Goal: Transaction & Acquisition: Download file/media

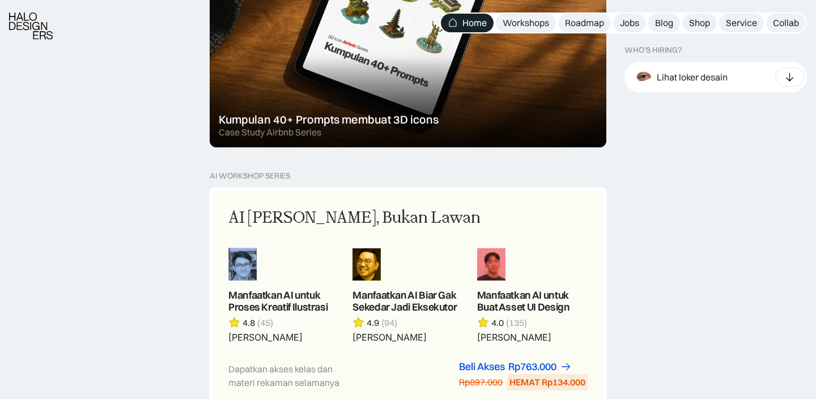
scroll to position [865, 0]
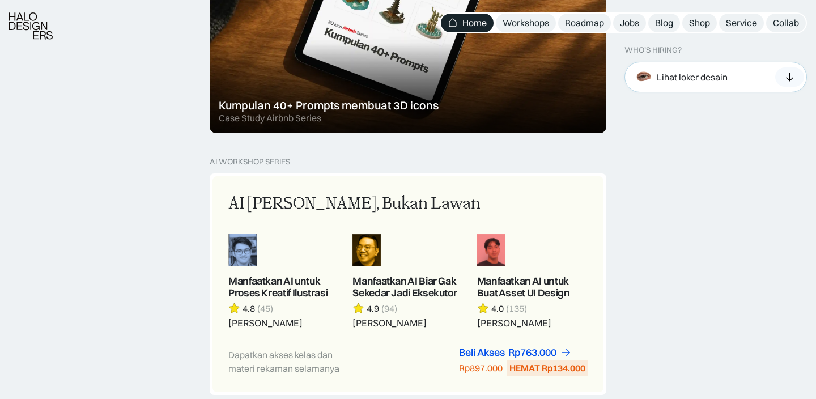
click at [795, 76] on icon at bounding box center [790, 76] width 12 height 11
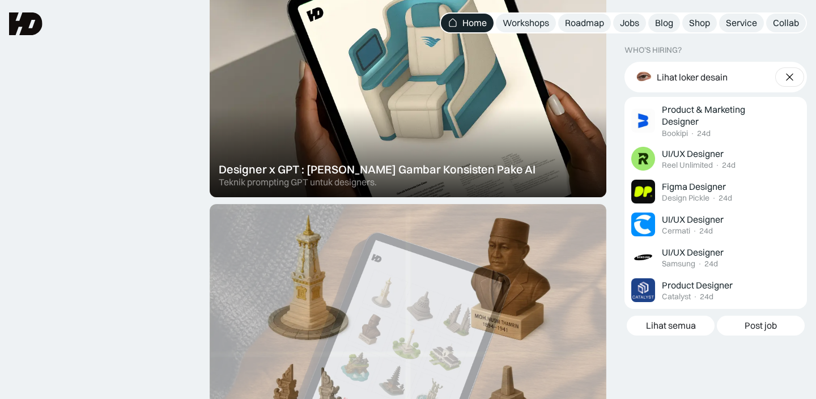
scroll to position [0, 0]
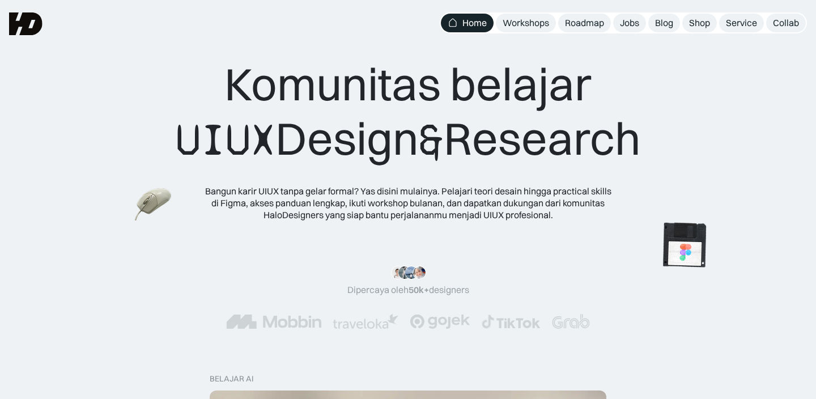
click at [680, 240] on img at bounding box center [684, 246] width 63 height 64
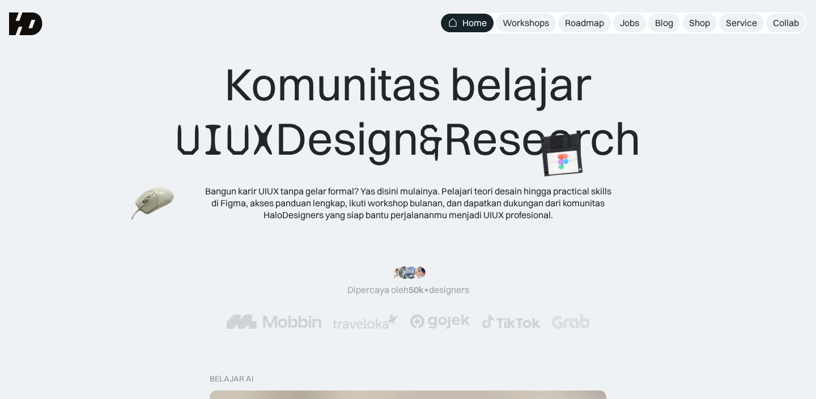
click at [133, 198] on img at bounding box center [153, 204] width 44 height 40
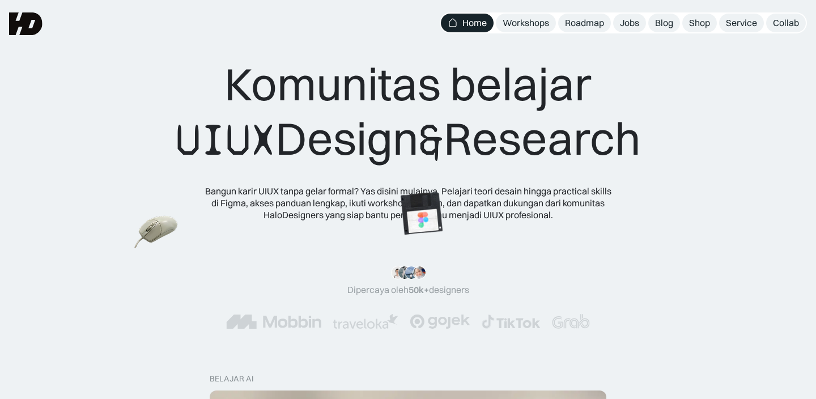
click at [179, 253] on img at bounding box center [157, 233] width 44 height 40
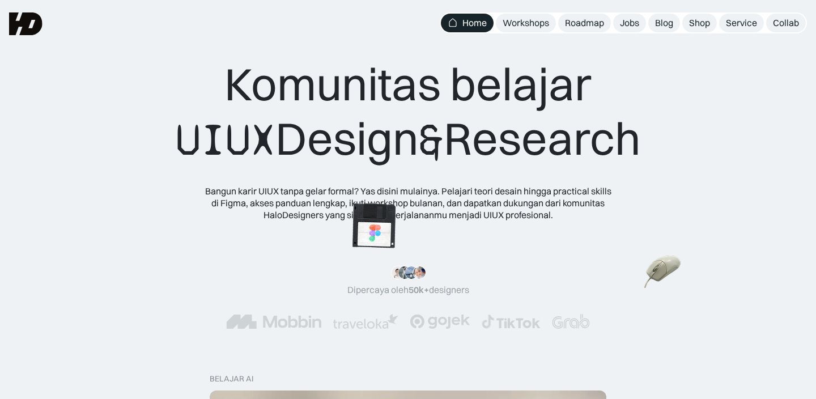
click at [342, 213] on img at bounding box center [373, 226] width 63 height 64
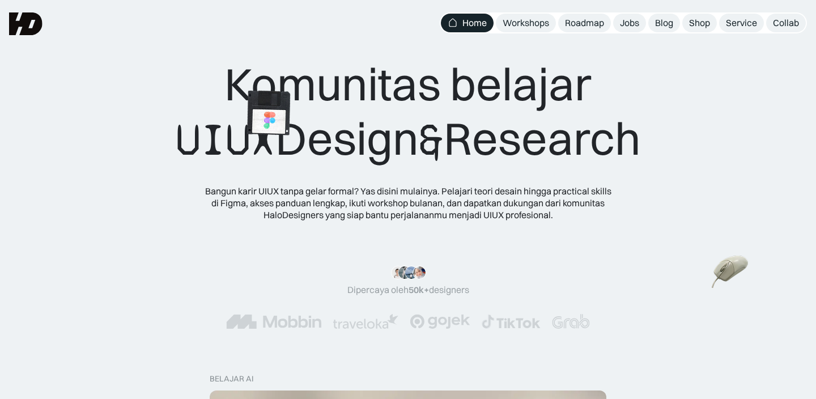
click at [236, 146] on img at bounding box center [267, 114] width 63 height 64
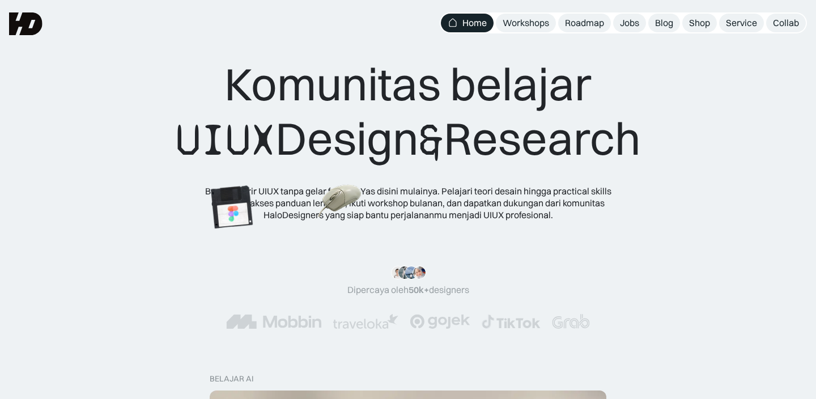
click at [332, 199] on img at bounding box center [341, 201] width 44 height 40
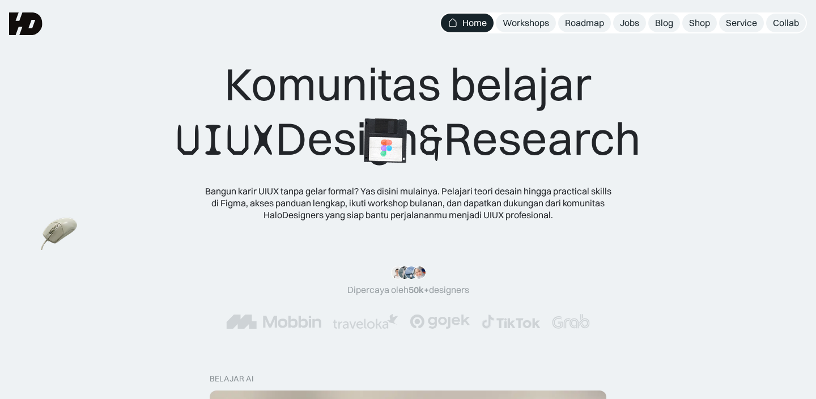
click at [417, 157] on img at bounding box center [385, 141] width 63 height 64
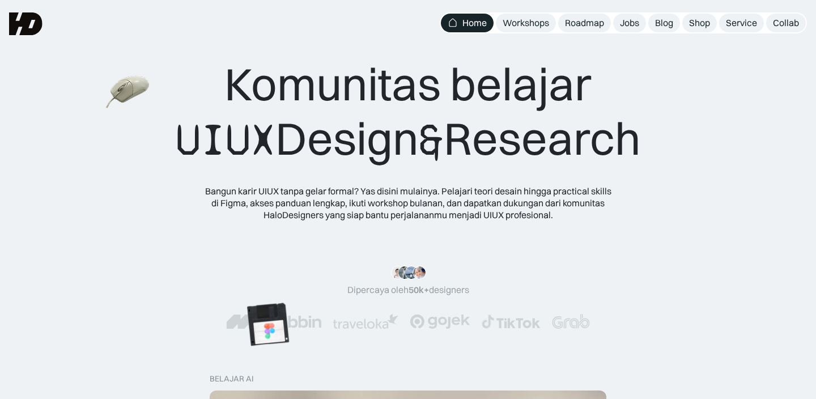
click at [134, 92] on img at bounding box center [128, 93] width 44 height 40
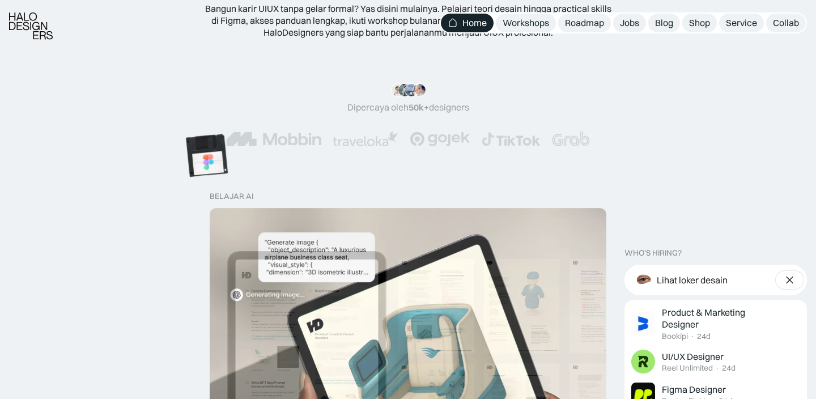
scroll to position [220, 0]
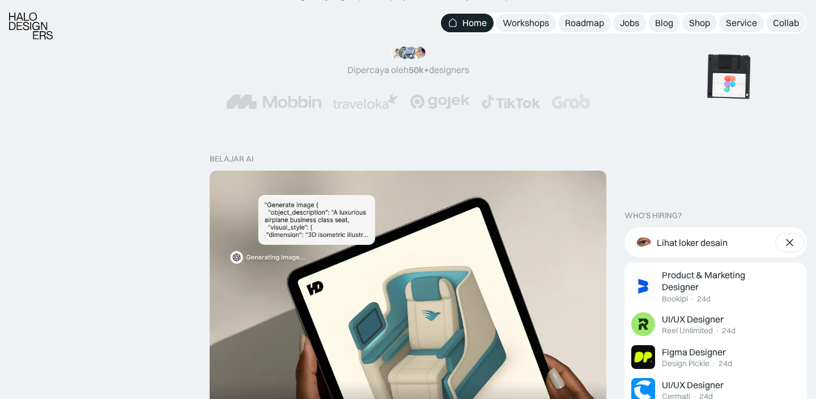
click at [731, 93] on img at bounding box center [728, 77] width 63 height 64
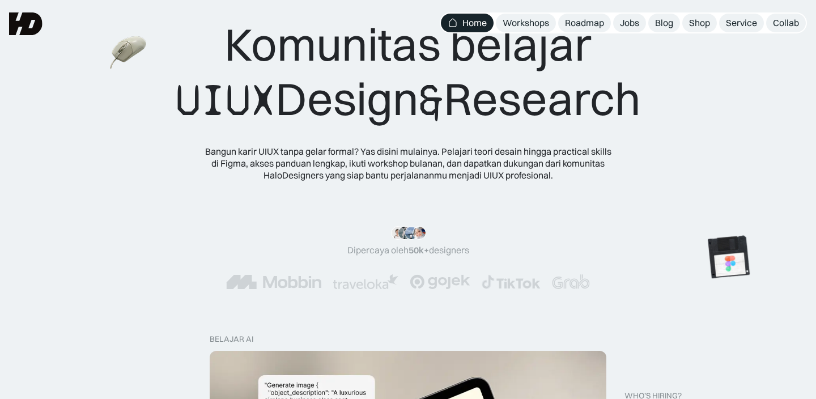
scroll to position [0, 0]
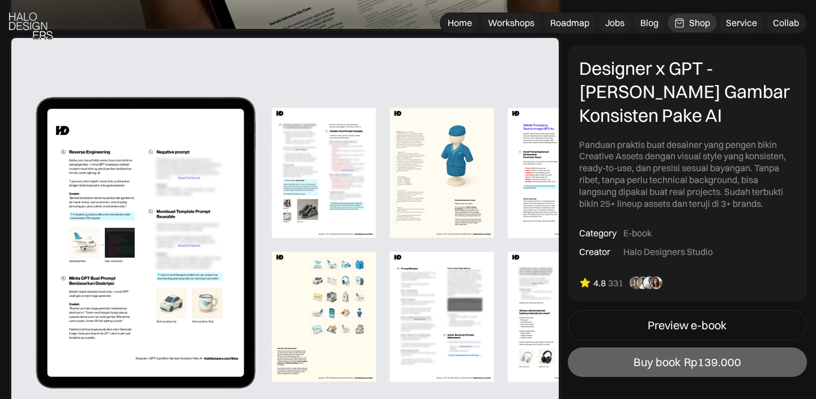
scroll to position [498, 0]
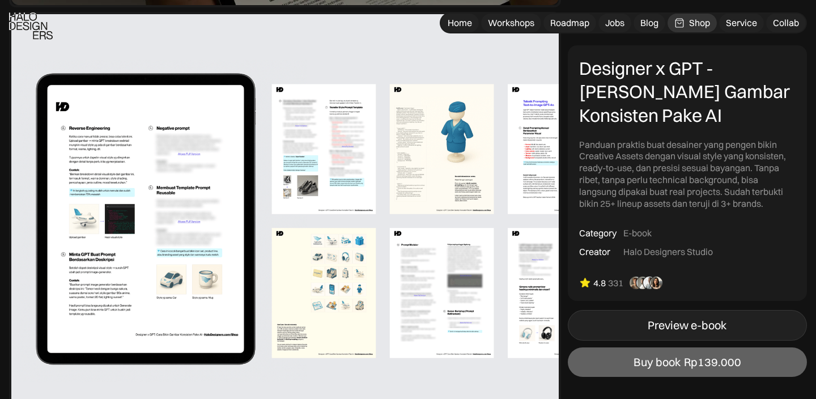
click at [705, 328] on div "Preview e-book" at bounding box center [687, 326] width 79 height 14
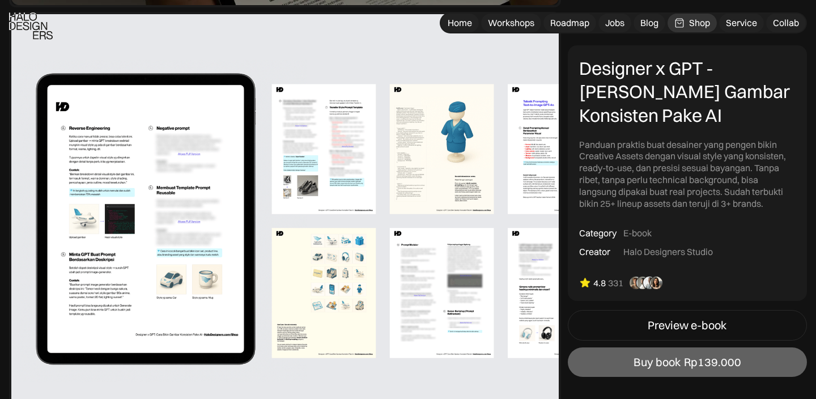
click at [657, 285] on img at bounding box center [646, 283] width 41 height 14
